Goal: Task Accomplishment & Management: Manage account settings

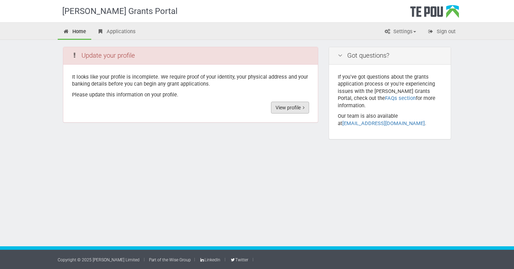
click at [287, 107] on link "View profile" at bounding box center [290, 108] width 38 height 12
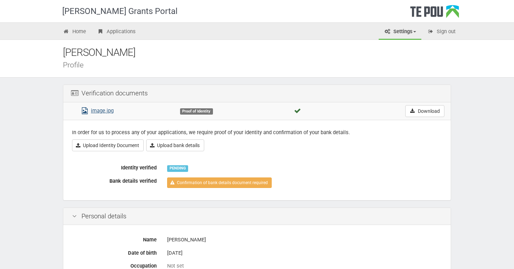
click at [108, 111] on link "image.jpg" at bounding box center [96, 111] width 33 height 6
click at [132, 147] on link "Upload Identity Document" at bounding box center [108, 146] width 72 height 12
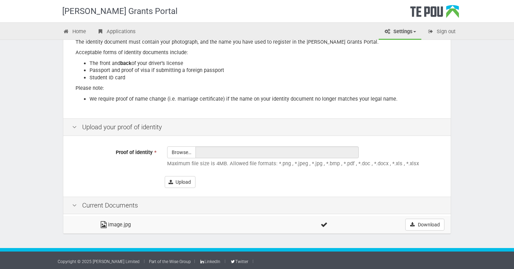
scroll to position [115, 0]
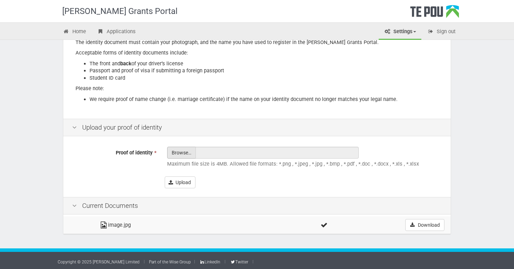
click at [187, 152] on input "Proof of identity *" at bounding box center [182, 172] width 28 height 50
click at [183, 183] on button "Upload" at bounding box center [180, 183] width 31 height 12
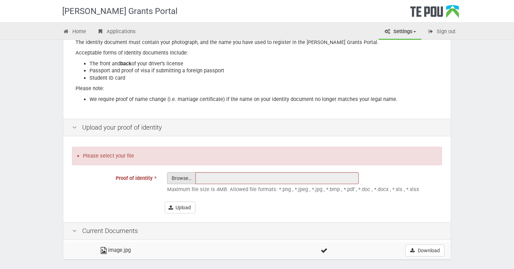
click at [186, 178] on input "Proof of identity *" at bounding box center [182, 198] width 28 height 50
type input "C:\fakepath\IMG_3324.jpeg"
type input "IMG_3324.jpeg"
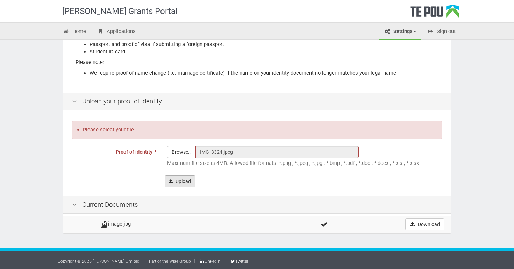
scroll to position [141, 0]
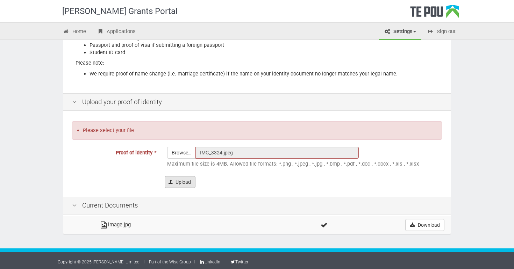
click at [182, 180] on button "Upload" at bounding box center [180, 182] width 31 height 12
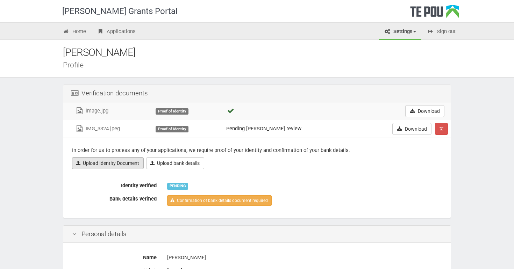
click at [102, 163] on link "Upload Identity Document" at bounding box center [108, 163] width 72 height 12
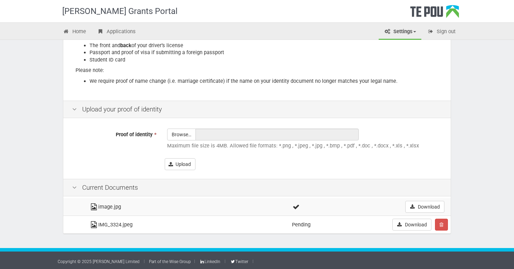
scroll to position [133, 0]
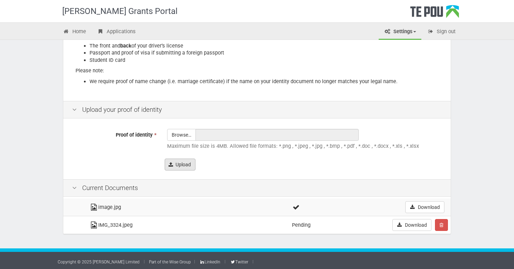
click at [188, 164] on button "Upload" at bounding box center [180, 165] width 31 height 12
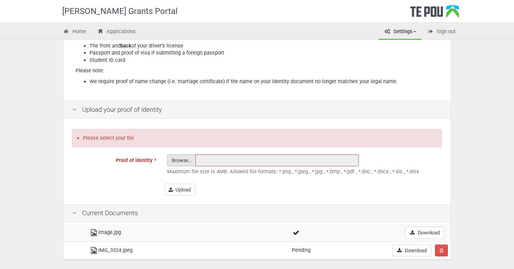
click at [185, 156] on input "Proof of identity *" at bounding box center [182, 180] width 28 height 50
type input "C:\fakepath\IMG_3325.jpeg"
type input "IMG_3325.jpeg"
click at [189, 185] on button "Upload" at bounding box center [180, 190] width 31 height 12
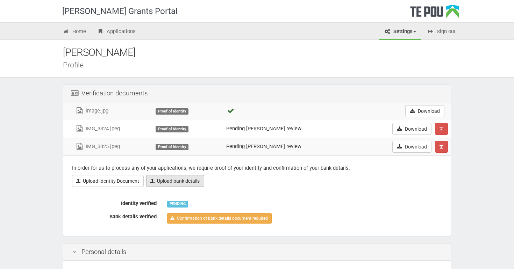
click at [191, 179] on link "Upload bank details" at bounding box center [175, 181] width 58 height 12
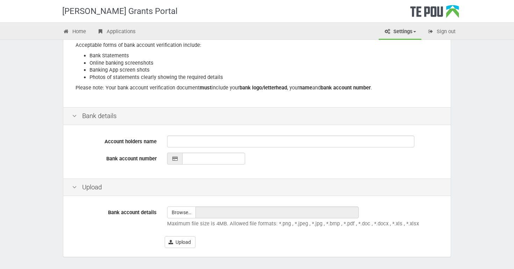
scroll to position [110, 0]
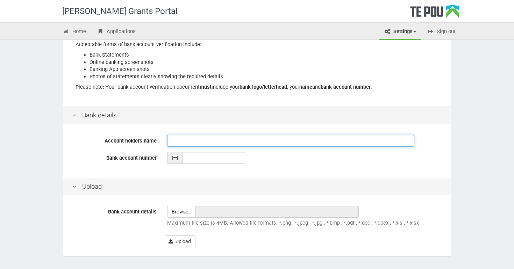
click at [187, 136] on input "Account holders name" at bounding box center [290, 141] width 247 height 12
type input "c"
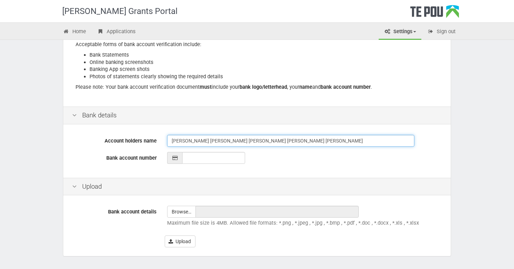
type input "[PERSON_NAME] [PERSON_NAME] [PERSON_NAME] [PERSON_NAME] [PERSON_NAME]"
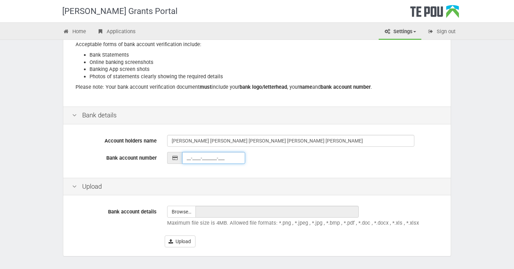
click at [183, 157] on input "__-____-_______-___" at bounding box center [213, 158] width 63 height 12
type input "03-0903-0591454-00"
click at [182, 238] on button "Upload" at bounding box center [180, 242] width 31 height 12
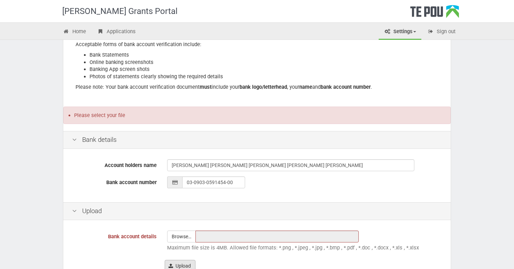
click at [182, 238] on input "file" at bounding box center [182, 236] width 28 height 11
type input "C:\fakepath\IMG_3324.jpeg"
type input "IMG_3324.jpeg"
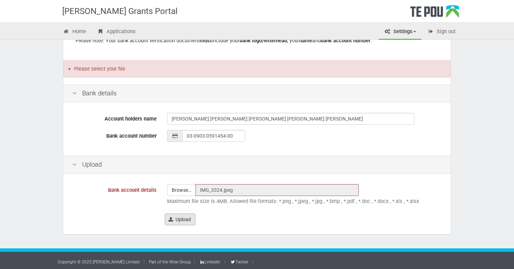
scroll to position [156, 0]
click at [246, 192] on input "IMG_3324.jpeg" at bounding box center [277, 191] width 163 height 12
click at [180, 222] on button "Upload" at bounding box center [180, 220] width 31 height 12
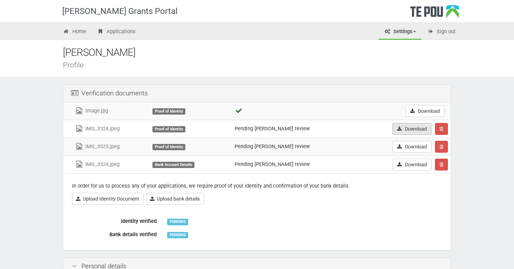
click at [410, 133] on link "Download" at bounding box center [412, 129] width 39 height 12
click at [416, 148] on link "Download" at bounding box center [412, 147] width 39 height 12
click at [446, 129] on button "button" at bounding box center [441, 129] width 13 height 12
click at [457, 141] on link "Confrim delete" at bounding box center [463, 142] width 55 height 9
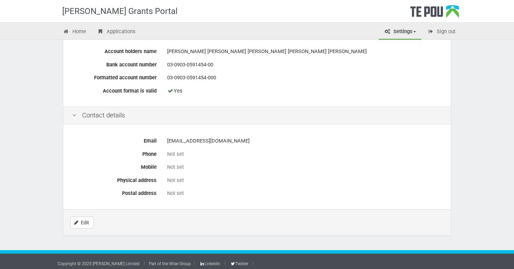
scroll to position [297, 0]
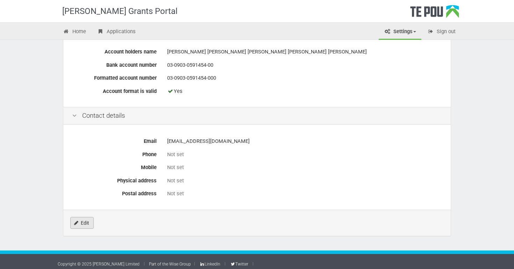
click at [87, 218] on link "Edit" at bounding box center [81, 223] width 23 height 12
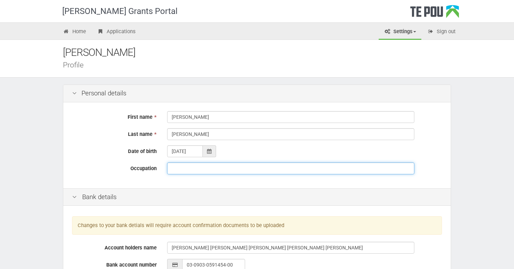
click at [185, 169] on input "Occupation" at bounding box center [290, 169] width 247 height 12
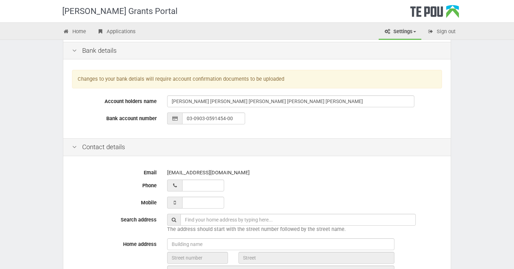
scroll to position [147, 0]
type input "Registered Nurse"
type input "02 755 50027_"
click at [219, 185] on input "02 755 50027_" at bounding box center [203, 185] width 42 height 12
click at [218, 183] on input "02 724 44247_" at bounding box center [203, 185] width 42 height 12
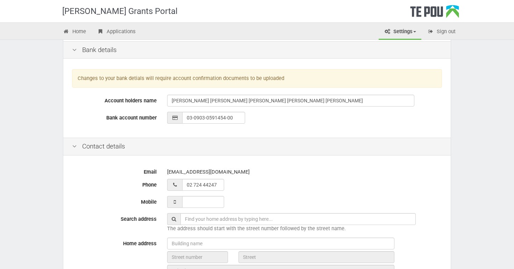
click at [273, 176] on div "nemmcghee@gmail.com" at bounding box center [304, 172] width 275 height 12
click at [219, 184] on input "02 724 44247_" at bounding box center [203, 185] width 42 height 12
type input "__ ___ ______"
click at [253, 186] on div at bounding box center [304, 185] width 275 height 12
click at [205, 204] on input "___ ___ _____" at bounding box center [203, 202] width 42 height 12
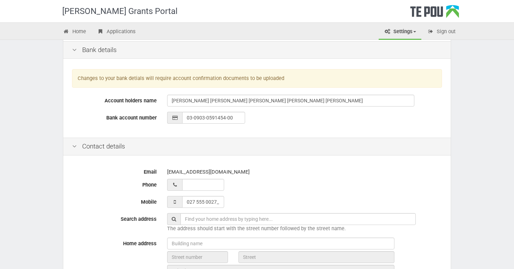
type input "027 555 0027"
click at [204, 226] on span "The address should start with the street number followed by the street name." at bounding box center [256, 229] width 179 height 6
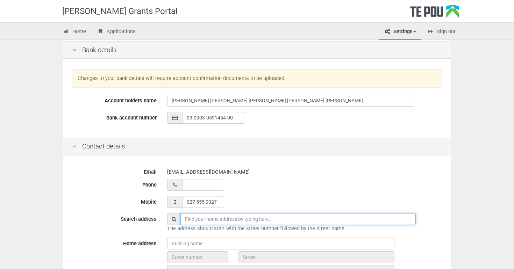
click at [213, 216] on input "text" at bounding box center [299, 219] width 236 height 12
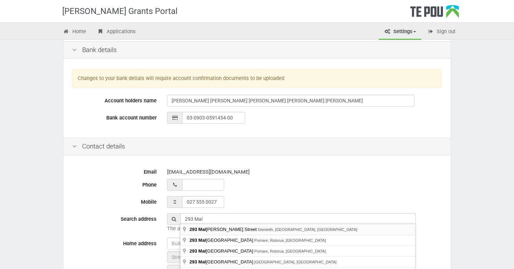
type input "293 Malvern Street, Glenleith, Dunedin, New Zealand"
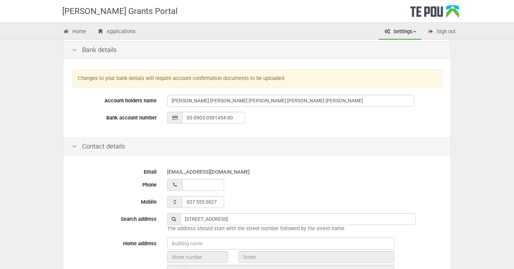
type input "293"
type input "Malvern Street"
type input "Dunedin"
type input "9010"
type input "Otago Region"
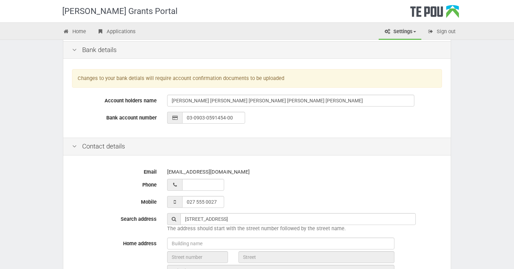
type input "New Zealand"
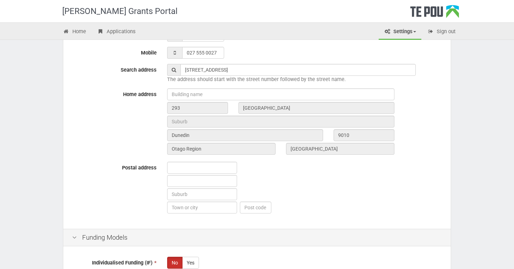
scroll to position [297, 0]
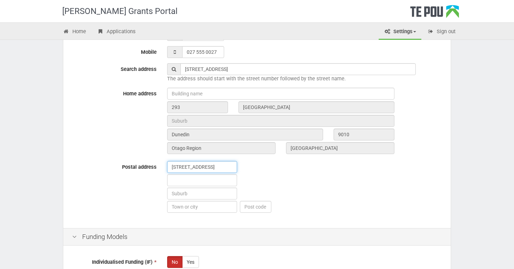
type input "293 Mavern street"
type input "glenleith"
type input "dunedin"
click at [245, 203] on input "text" at bounding box center [255, 207] width 31 height 12
type input "9010"
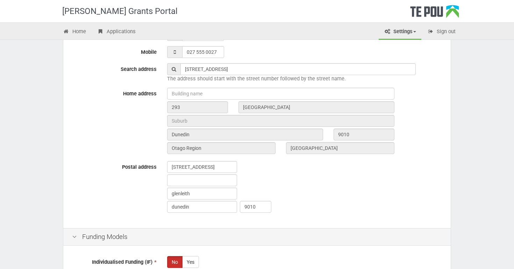
click at [312, 189] on div "293 Mavern street glenleith dunedin 9010" at bounding box center [305, 187] width 286 height 53
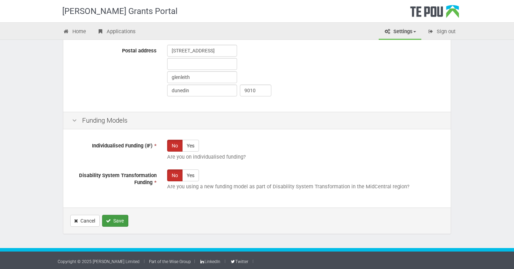
scroll to position [414, 0]
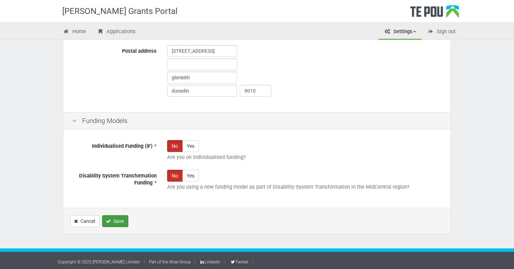
click at [120, 220] on button "Save" at bounding box center [115, 222] width 26 height 12
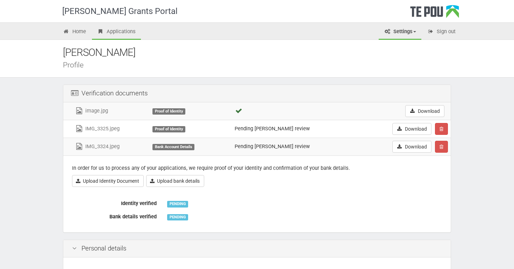
click at [122, 31] on link "Applications" at bounding box center [116, 31] width 49 height 15
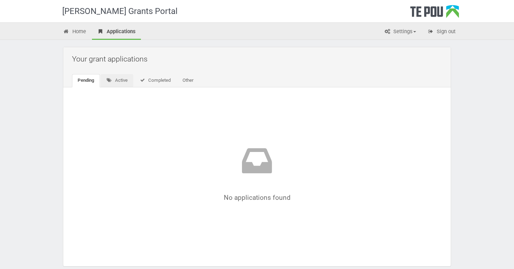
click at [124, 80] on link "Active" at bounding box center [117, 80] width 33 height 13
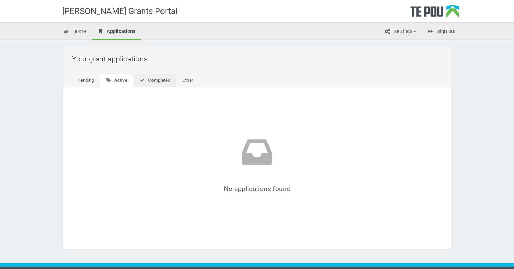
click at [155, 82] on link "Completed" at bounding box center [155, 80] width 42 height 13
click at [182, 78] on link "Other" at bounding box center [187, 80] width 22 height 13
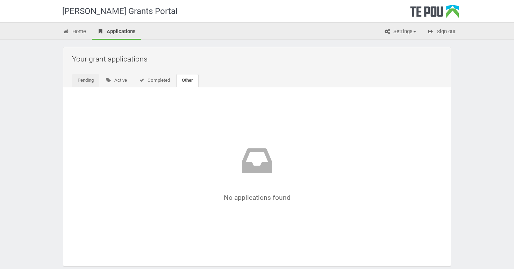
click at [86, 79] on link "Pending" at bounding box center [85, 80] width 27 height 13
click at [77, 30] on link "Home" at bounding box center [75, 31] width 34 height 15
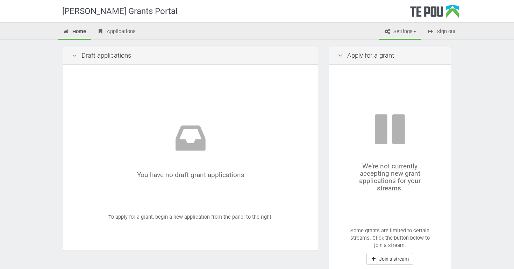
click at [416, 31] on span at bounding box center [415, 31] width 3 height 1
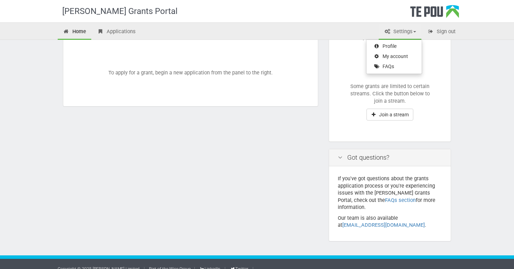
scroll to position [144, 0]
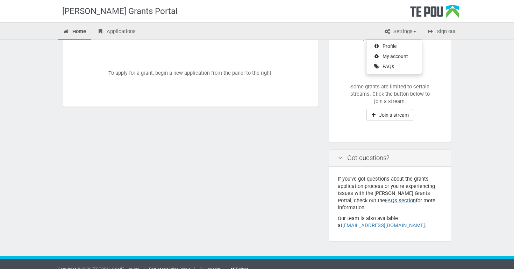
click at [385, 200] on link "FAQs section" at bounding box center [400, 201] width 31 height 6
